Goal: Task Accomplishment & Management: Use online tool/utility

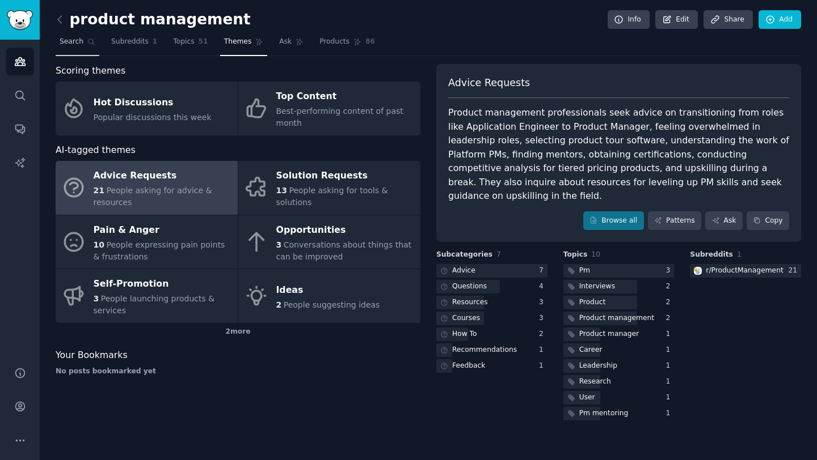
click at [64, 41] on span "Search" at bounding box center [72, 42] width 24 height 10
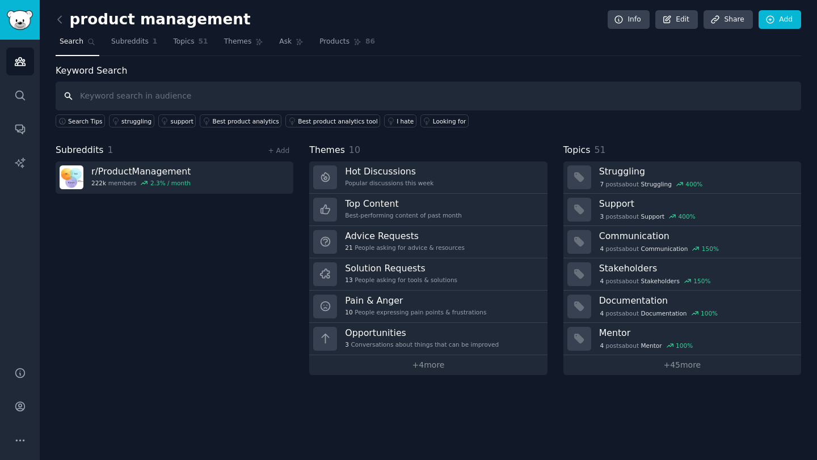
click at [141, 90] on input "text" at bounding box center [428, 96] width 745 height 29
click at [20, 24] on img "Sidebar" at bounding box center [20, 20] width 26 height 20
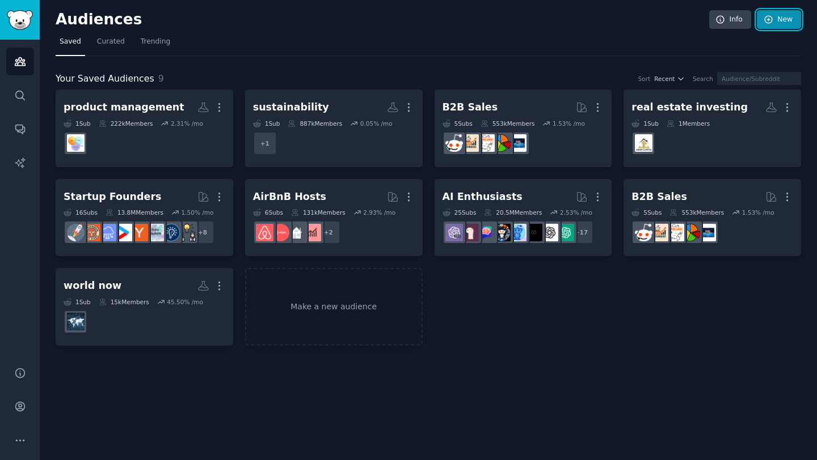
click at [778, 23] on link "New" at bounding box center [779, 19] width 44 height 19
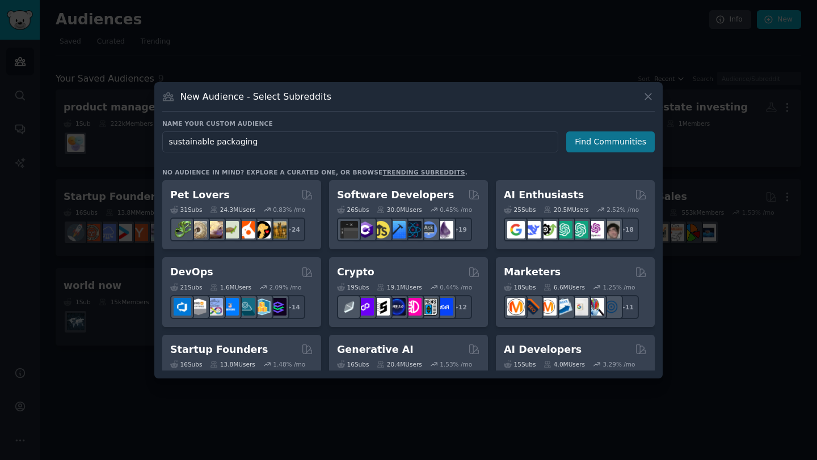
type input "sustainable packaging"
click at [616, 139] on button "Find Communities" at bounding box center [610, 142] width 88 height 21
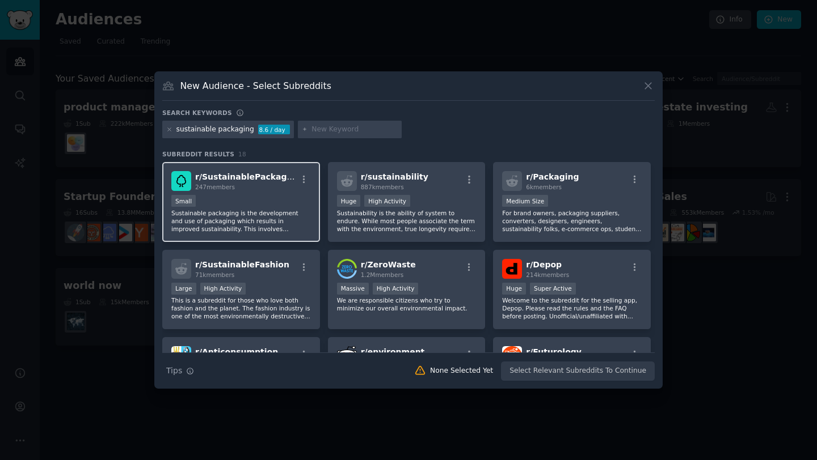
click at [231, 204] on div "Small" at bounding box center [241, 202] width 140 height 14
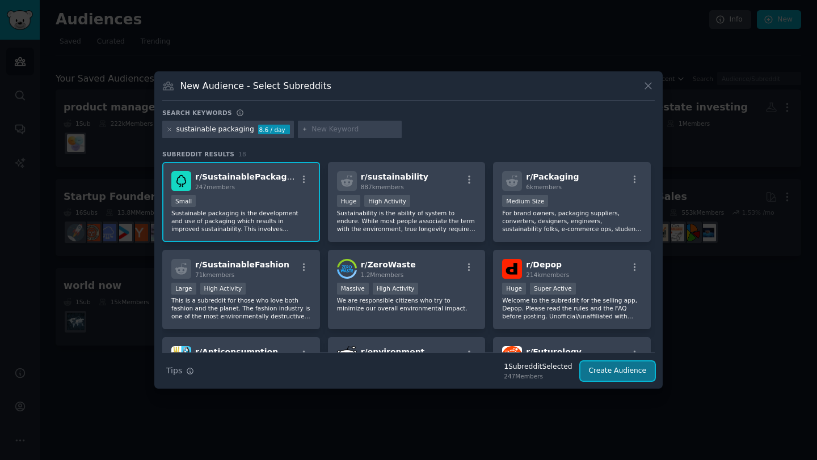
click at [631, 374] on button "Create Audience" at bounding box center [617, 371] width 75 height 19
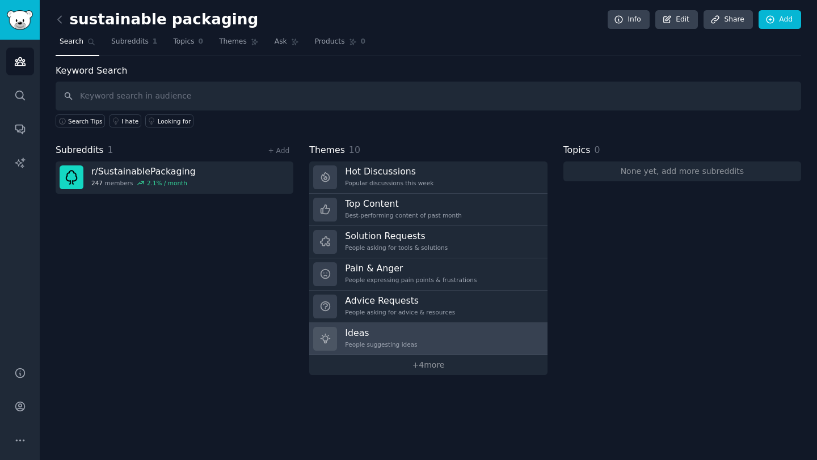
click at [415, 338] on link "Ideas People suggesting ideas" at bounding box center [428, 339] width 238 height 32
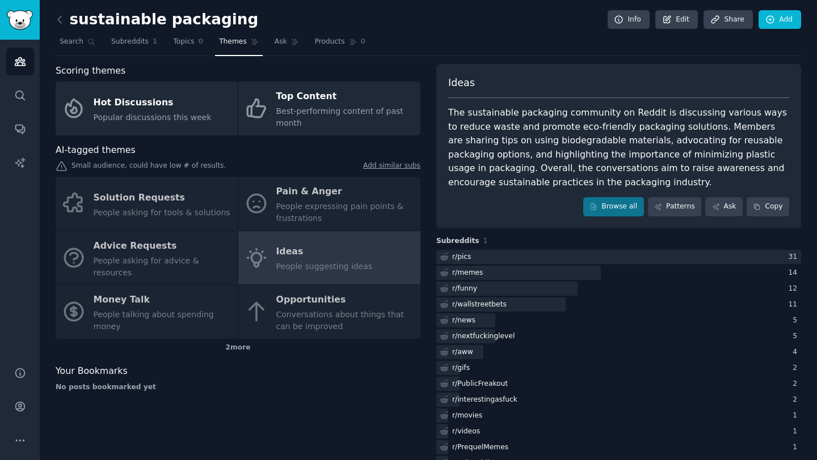
click at [352, 195] on div "Solution Requests People asking for tools & solutions Pain & Anger People expre…" at bounding box center [238, 258] width 365 height 162
click at [317, 205] on div "Solution Requests People asking for tools & solutions Pain & Anger People expre…" at bounding box center [238, 258] width 365 height 162
click at [278, 341] on div "2 more" at bounding box center [238, 348] width 365 height 18
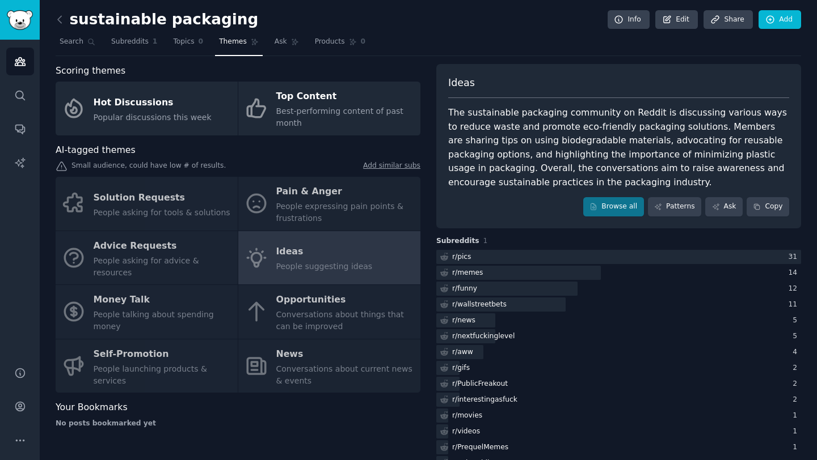
click at [254, 263] on div "Solution Requests People asking for tools & solutions Pain & Anger People expre…" at bounding box center [238, 285] width 365 height 216
click at [281, 209] on div "Solution Requests People asking for tools & solutions Pain & Anger People expre…" at bounding box center [238, 285] width 365 height 216
click at [116, 267] on div "Solution Requests People asking for tools & solutions Pain & Anger People expre…" at bounding box center [238, 285] width 365 height 216
click at [183, 198] on div "Solution Requests People asking for tools & solutions Pain & Anger People expre…" at bounding box center [238, 285] width 365 height 216
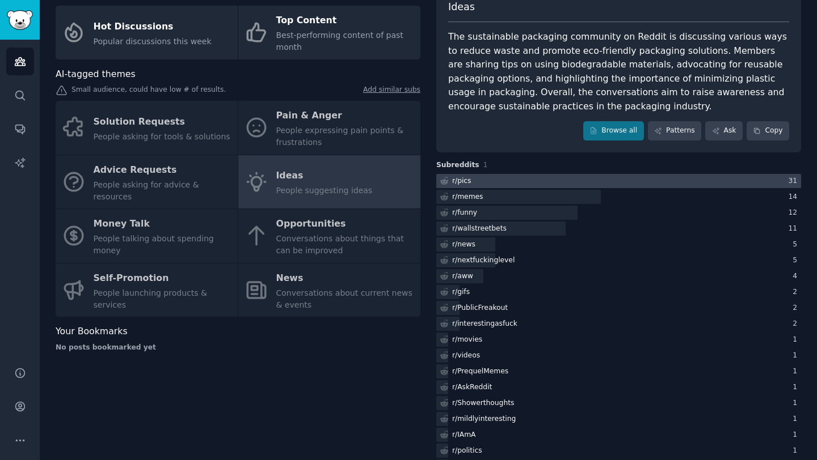
scroll to position [87, 0]
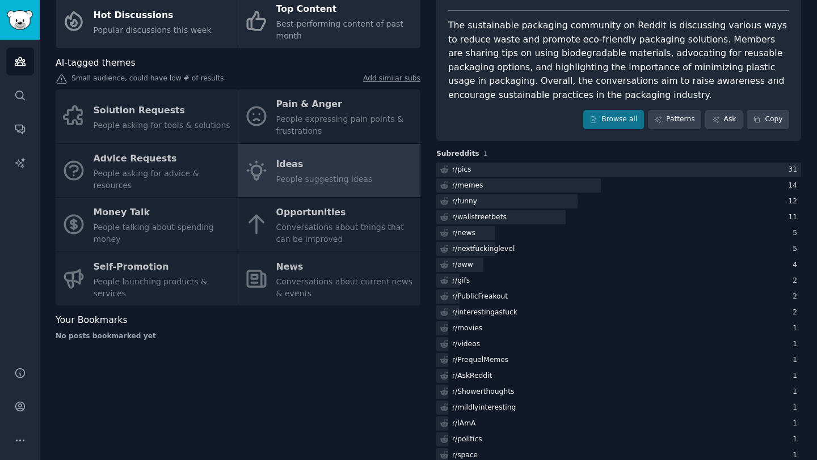
click at [301, 273] on div "Solution Requests People asking for tools & solutions Pain & Anger People expre…" at bounding box center [238, 198] width 365 height 216
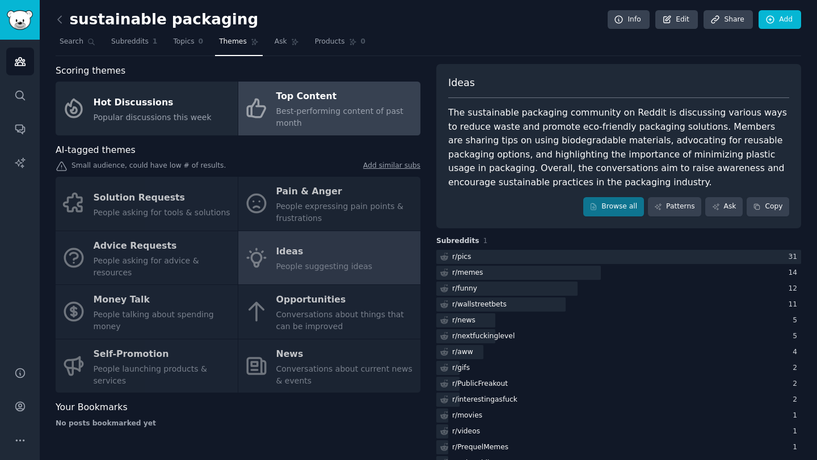
click at [311, 98] on div "Top Content" at bounding box center [345, 97] width 138 height 18
